Goal: Check status

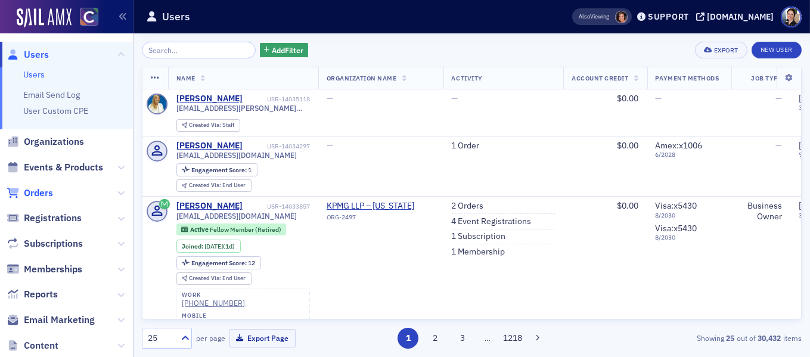
click at [42, 194] on span "Orders" at bounding box center [38, 193] width 29 height 13
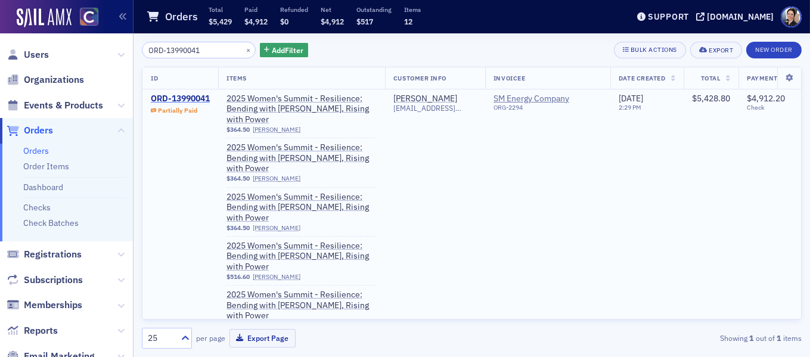
type input "ORD-13990041"
click at [200, 97] on div "ORD-13990041" at bounding box center [180, 99] width 59 height 11
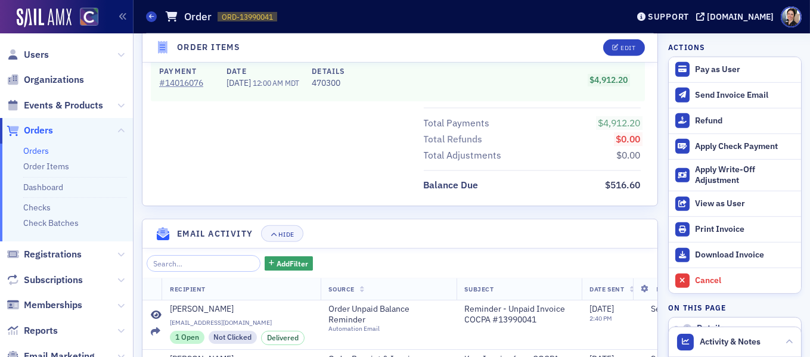
scroll to position [1388, 0]
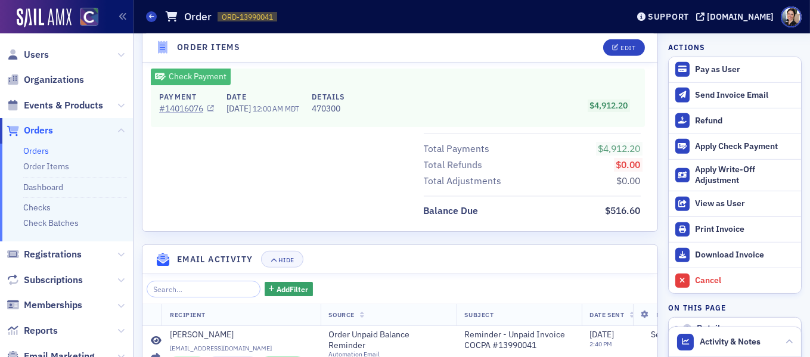
click at [184, 109] on link "# 14016076" at bounding box center [186, 109] width 55 height 13
